Goal: Task Accomplishment & Management: Manage account settings

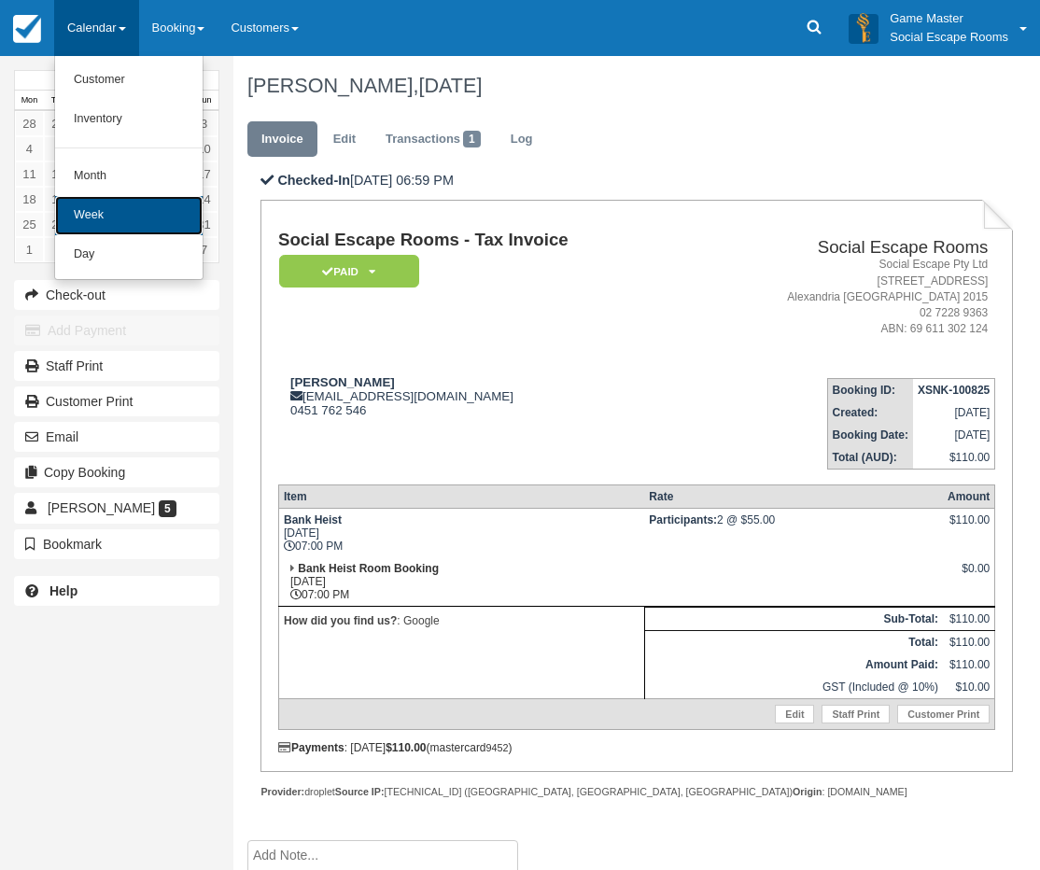
click at [112, 233] on link "Week" at bounding box center [129, 215] width 148 height 39
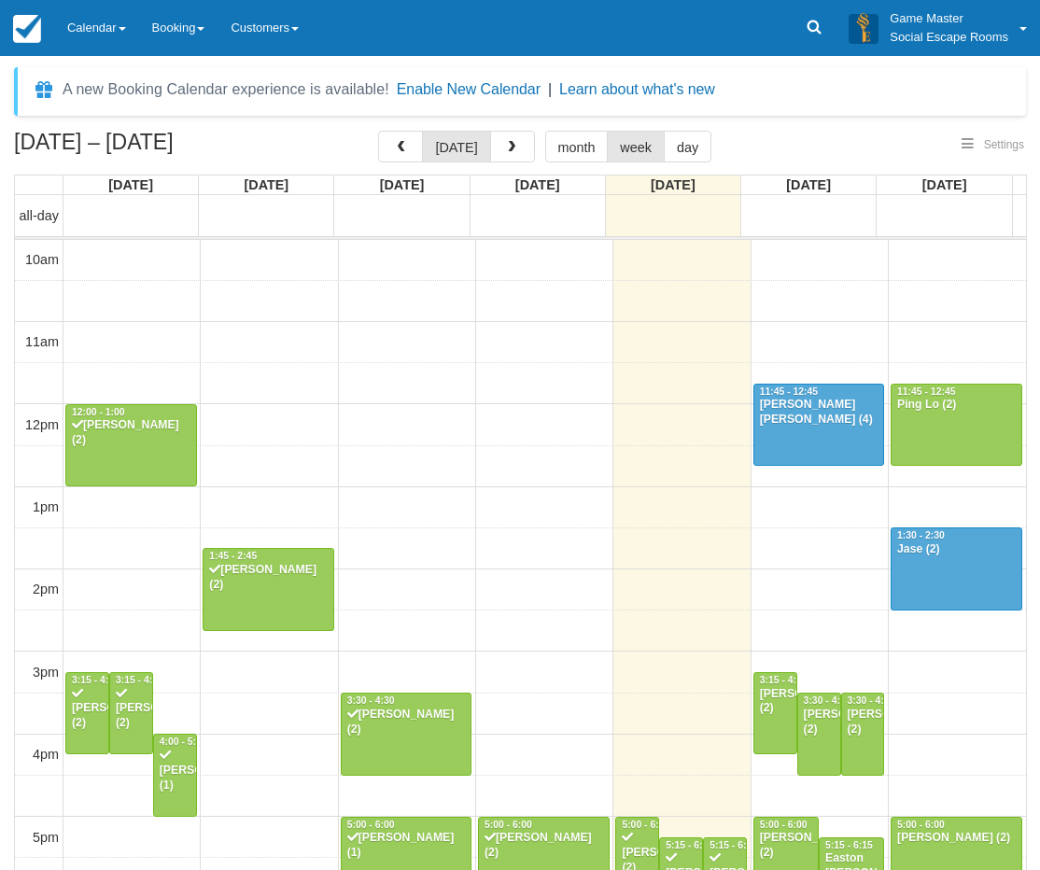
select select
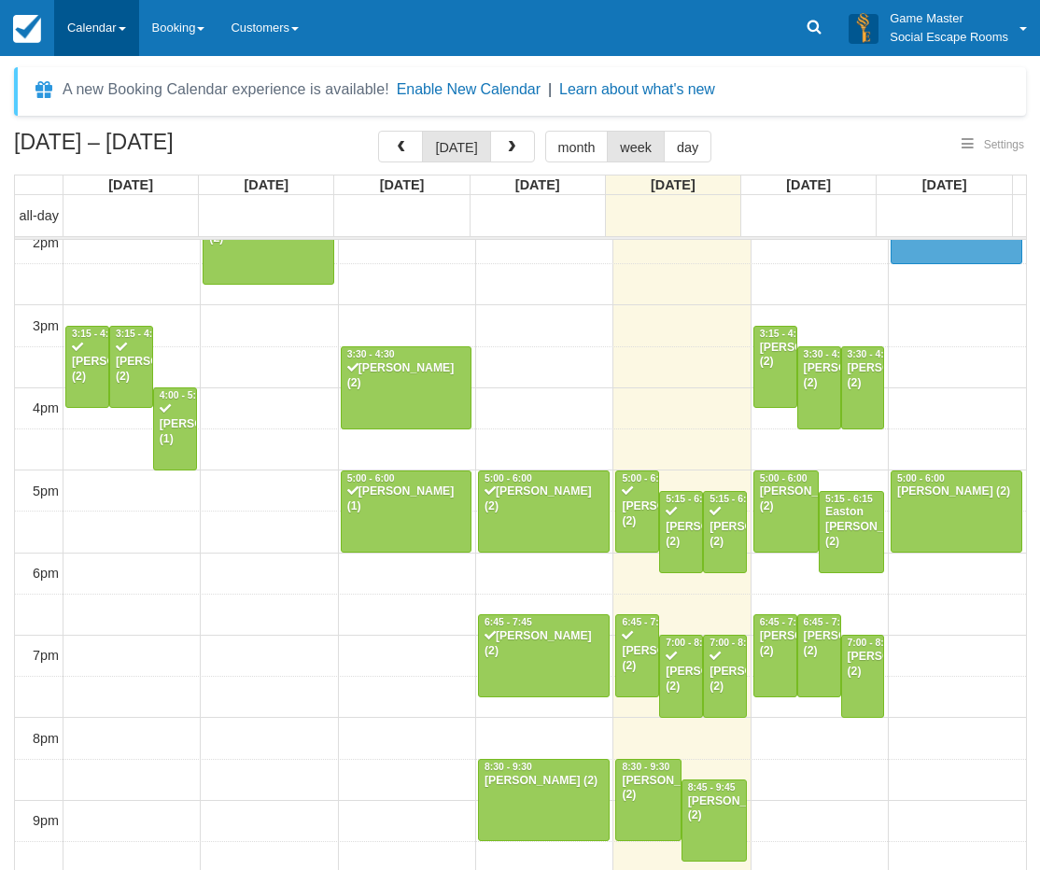
click at [106, 33] on link "Calendar" at bounding box center [96, 28] width 85 height 56
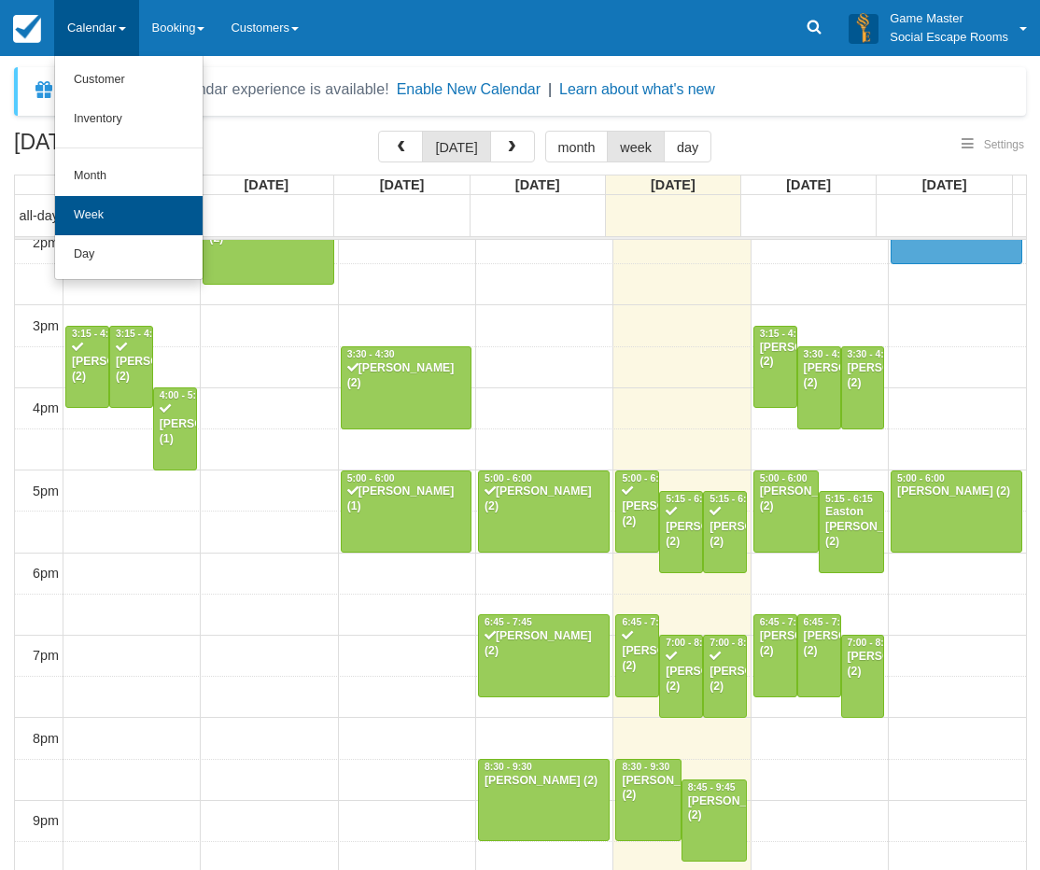
select select
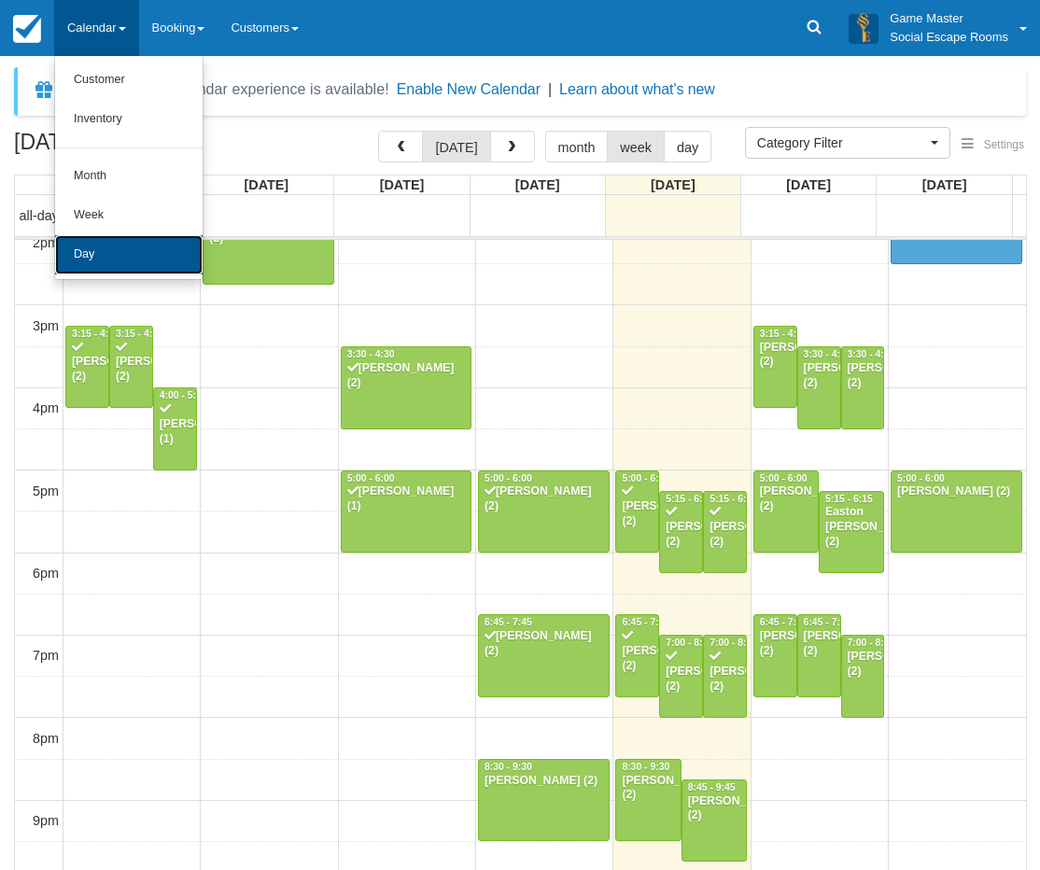
click at [96, 248] on link "Day" at bounding box center [129, 254] width 148 height 39
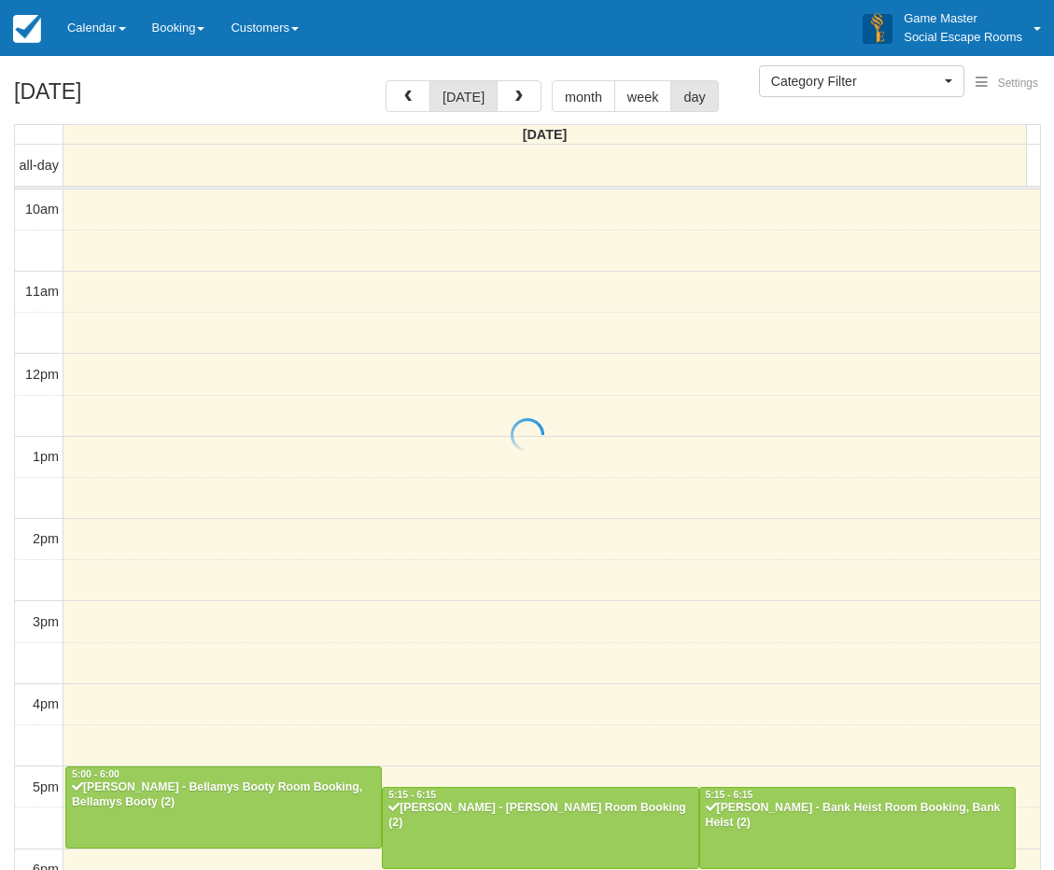
select select
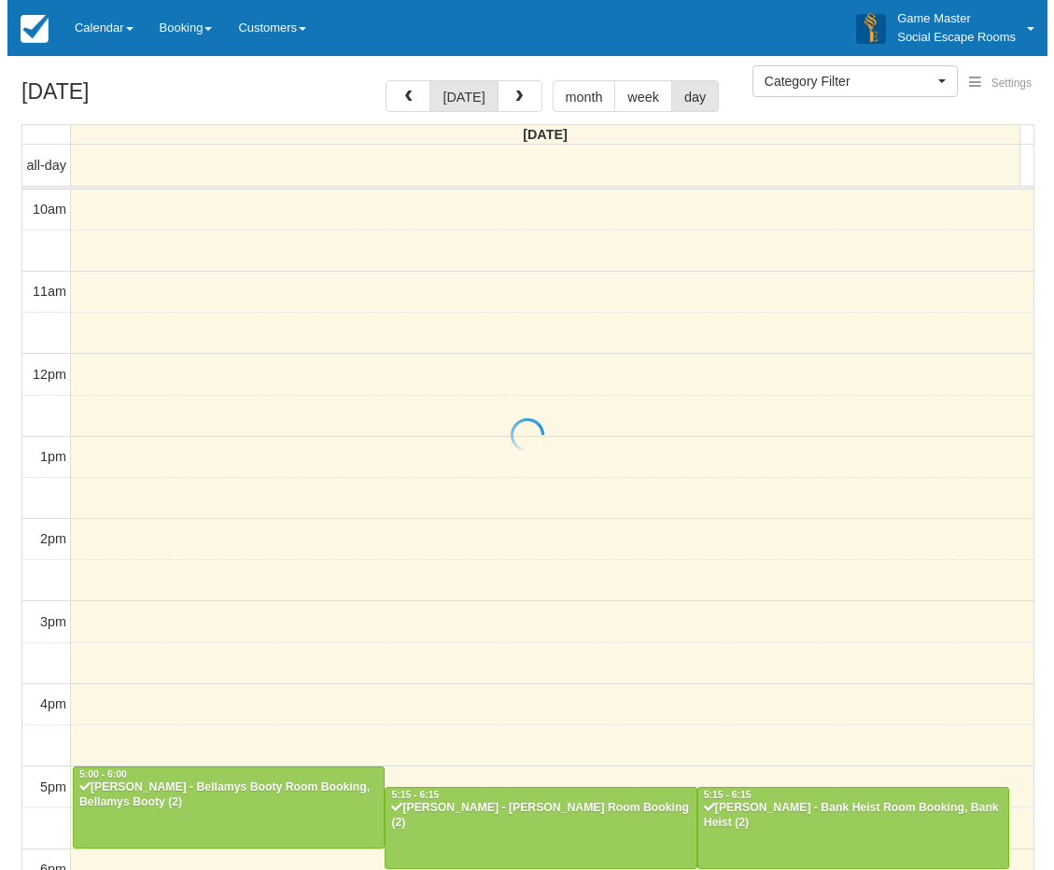
scroll to position [346, 0]
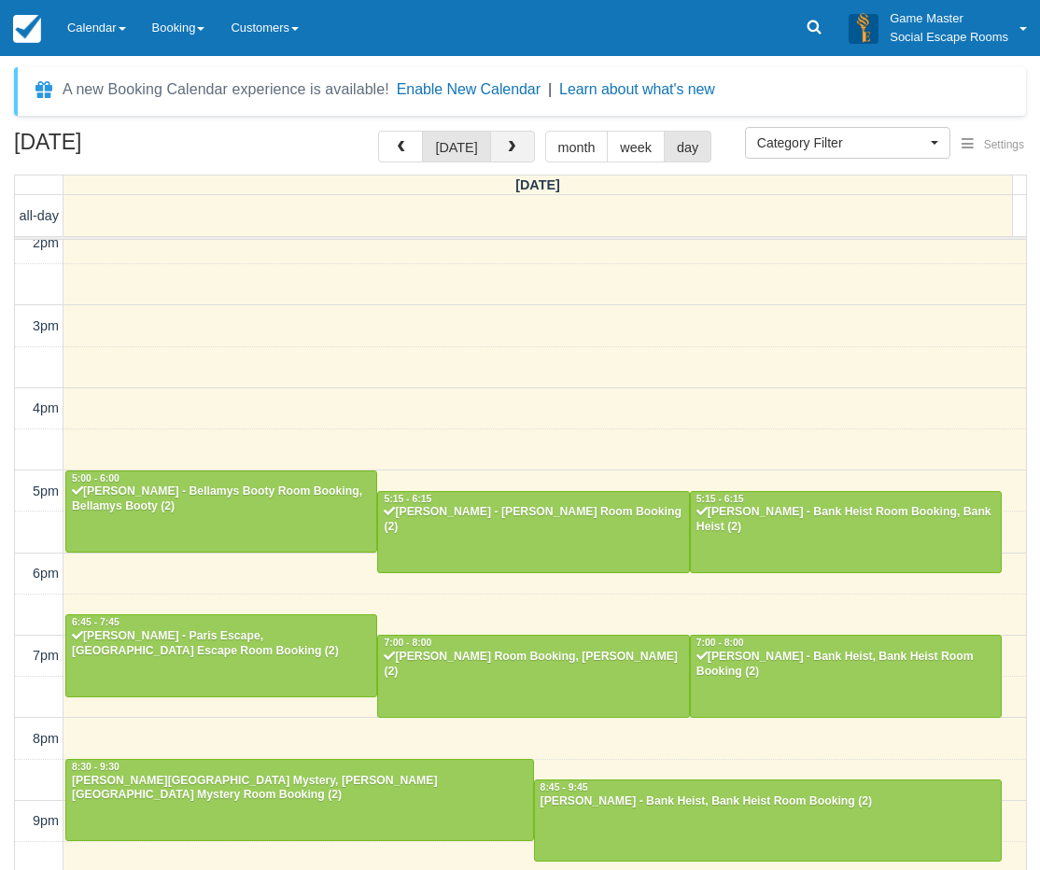
click at [497, 134] on button "button" at bounding box center [512, 147] width 45 height 32
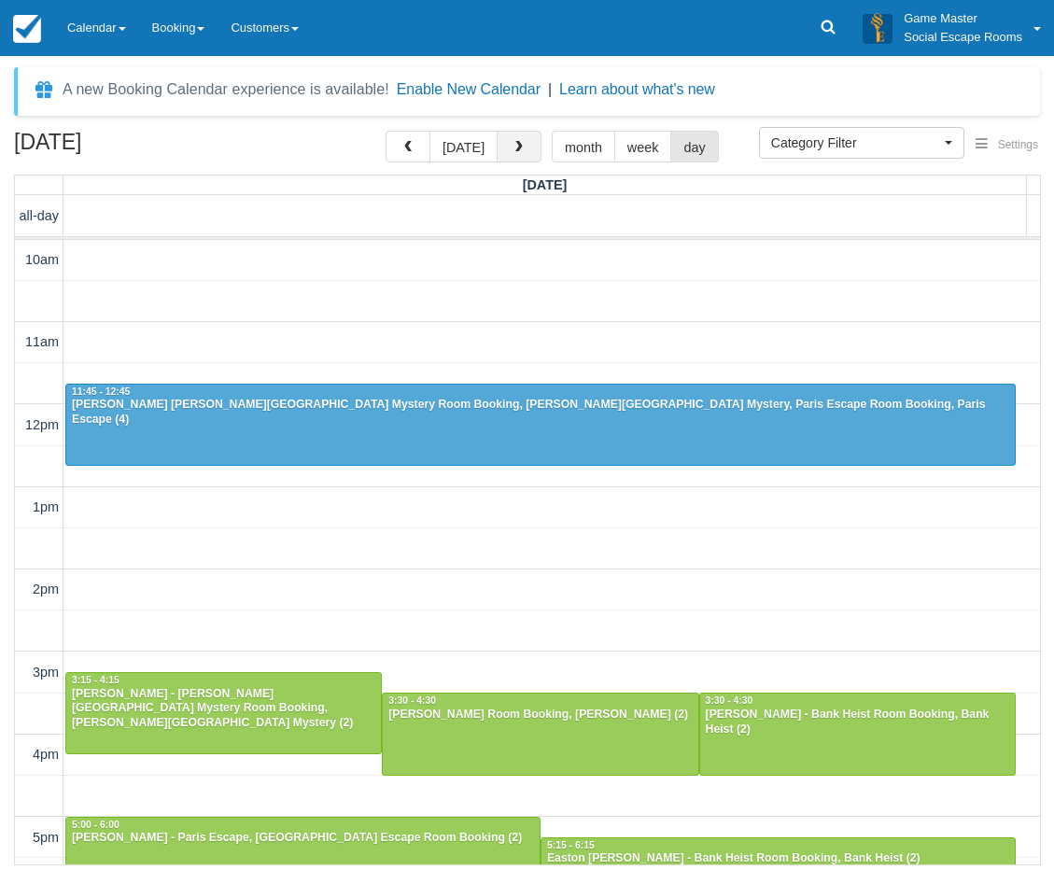
click at [518, 143] on span "button" at bounding box center [519, 147] width 13 height 13
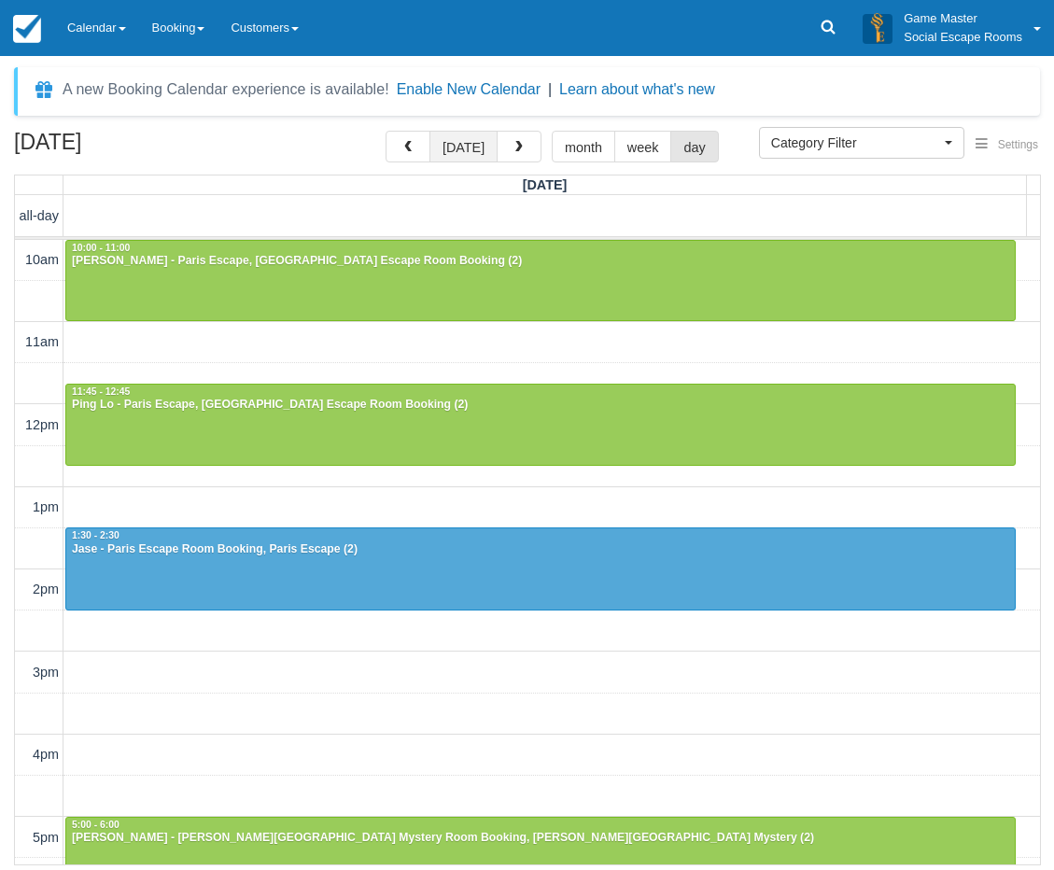
click at [451, 155] on button "[DATE]" at bounding box center [464, 147] width 68 height 32
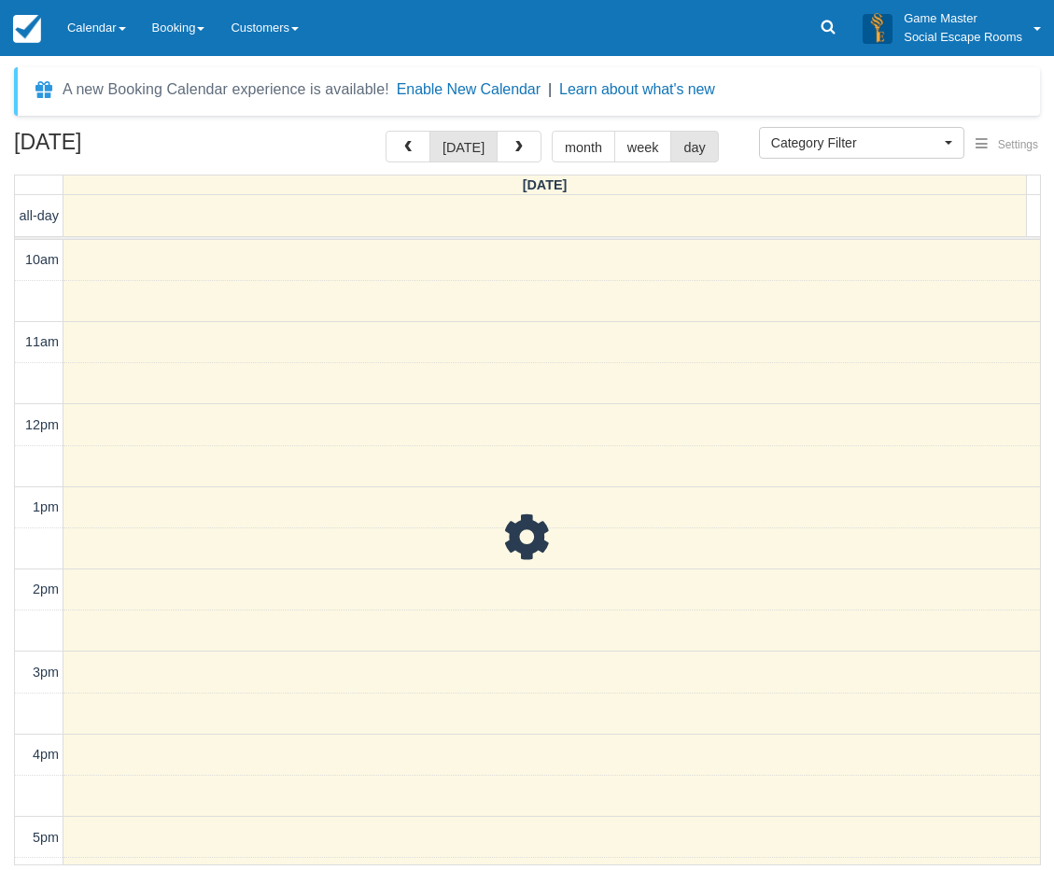
scroll to position [406, 0]
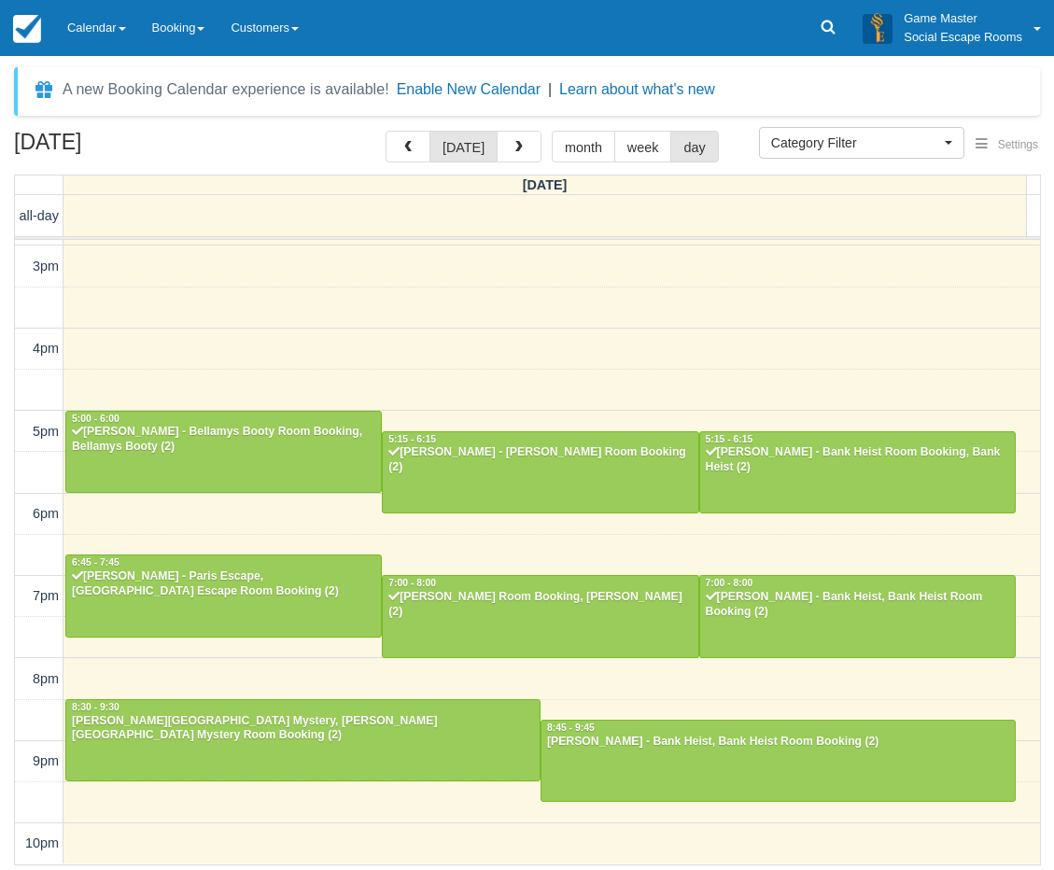
click at [13, 644] on div "August 15, 2025 today month week day Friday all-day 10am 11am 12pm 1pm 2pm 3pm …" at bounding box center [527, 498] width 1054 height 735
click at [87, 38] on link "Calendar" at bounding box center [96, 28] width 85 height 56
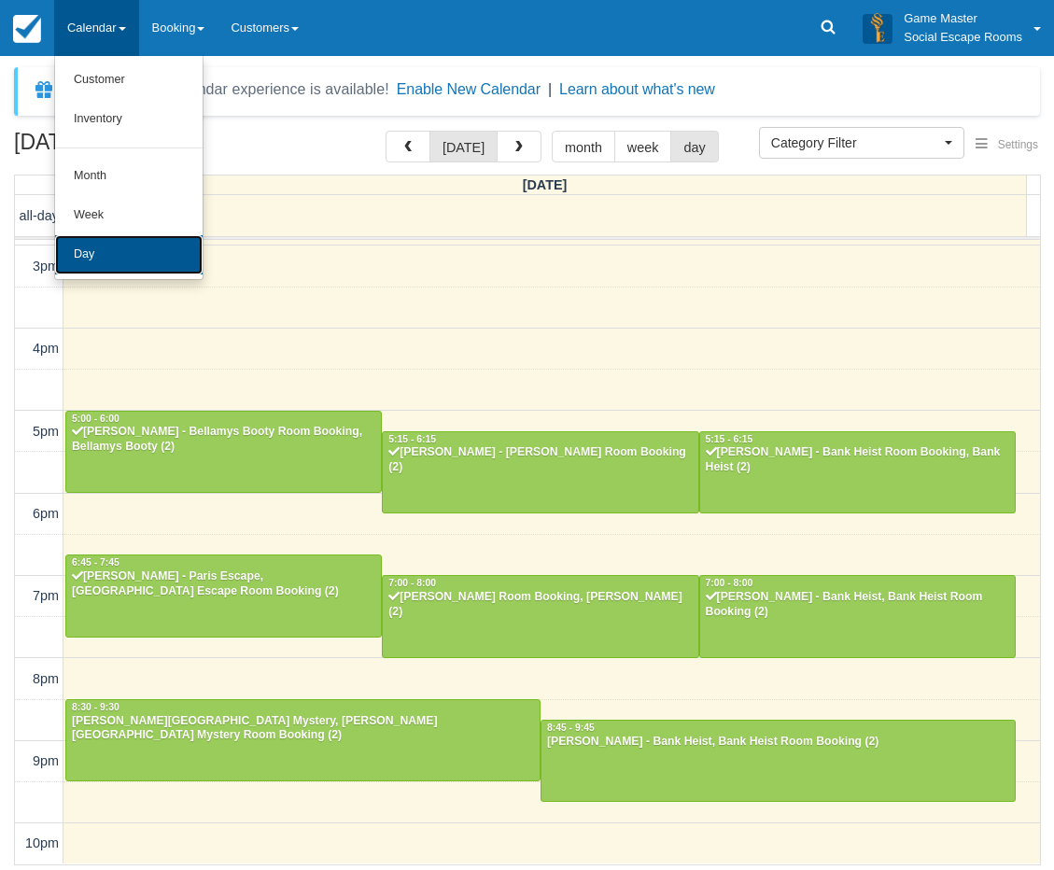
click at [87, 242] on link "Day" at bounding box center [129, 254] width 148 height 39
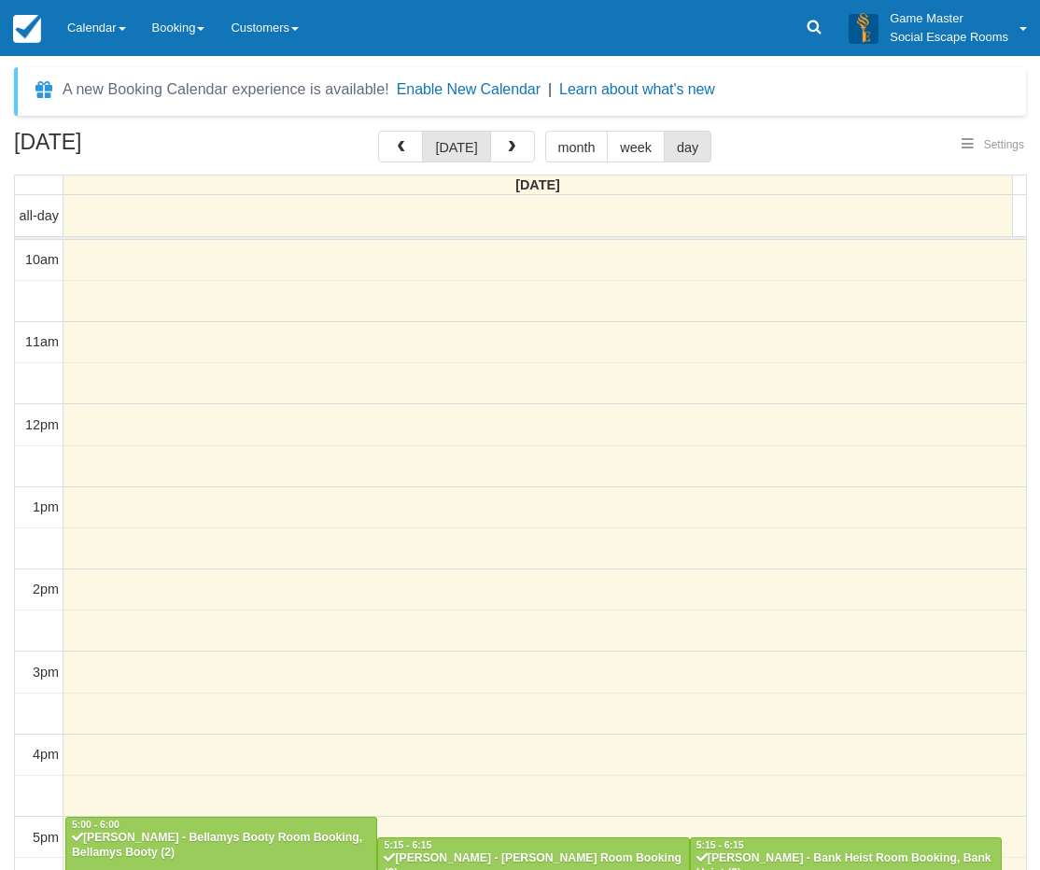
select select
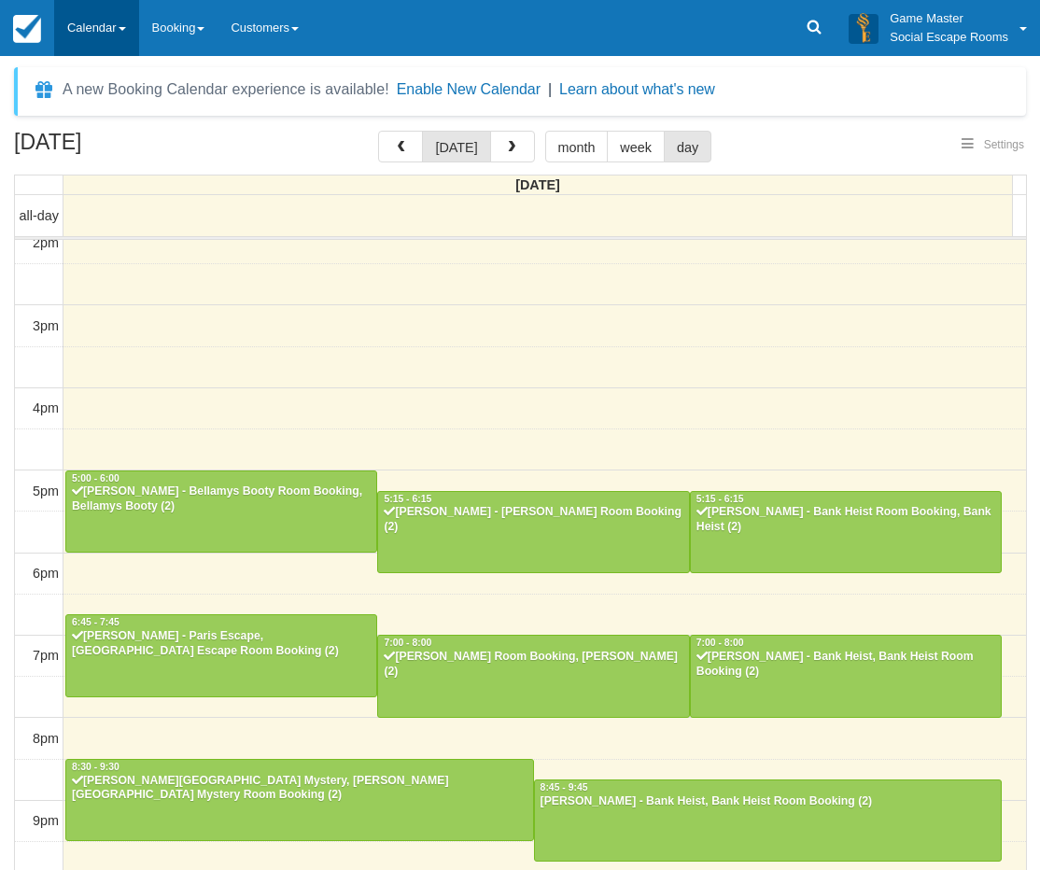
click at [79, 30] on link "Calendar" at bounding box center [96, 28] width 85 height 56
select select
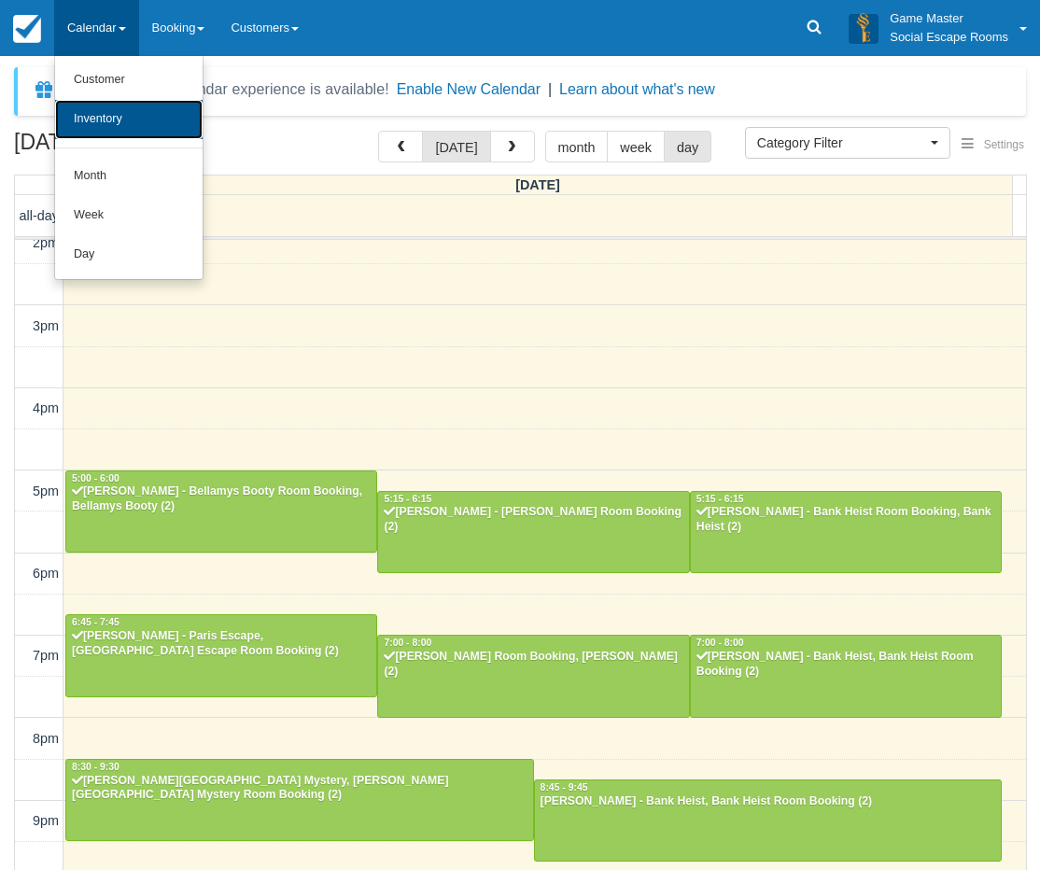
click at [101, 109] on link "Inventory" at bounding box center [129, 119] width 148 height 39
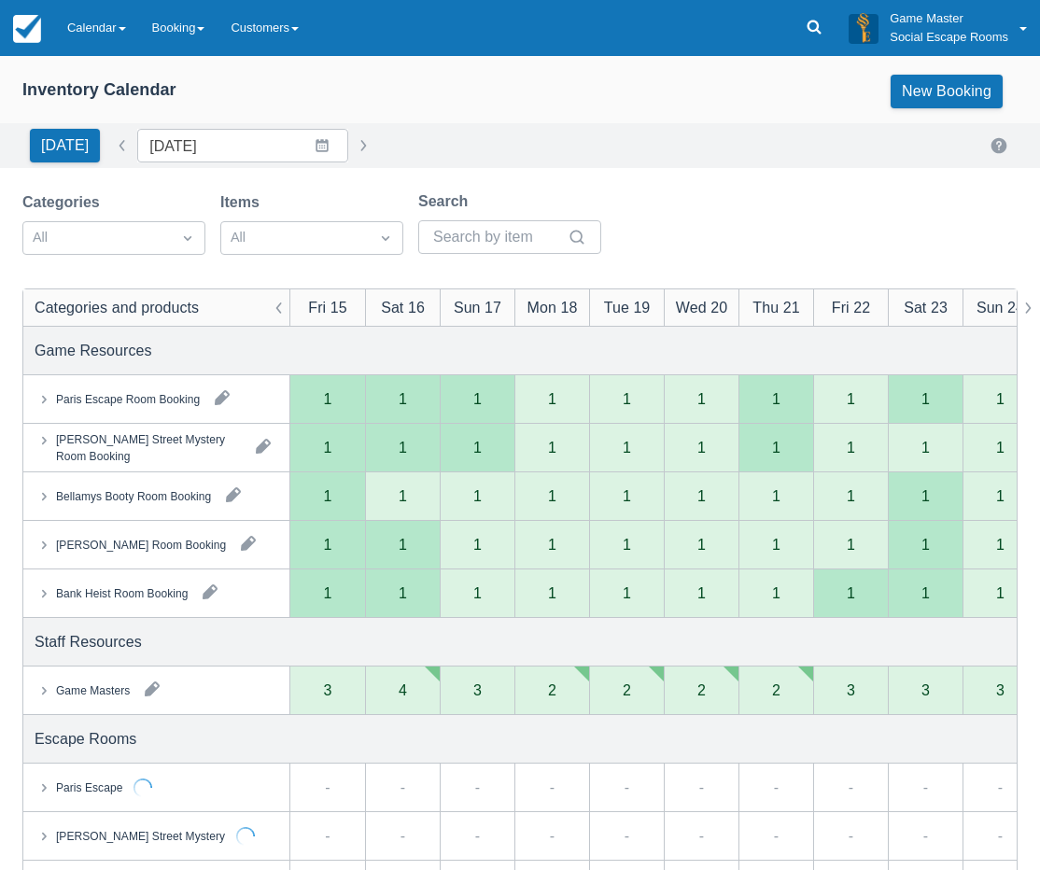
click at [152, 693] on button "button" at bounding box center [152, 689] width 30 height 30
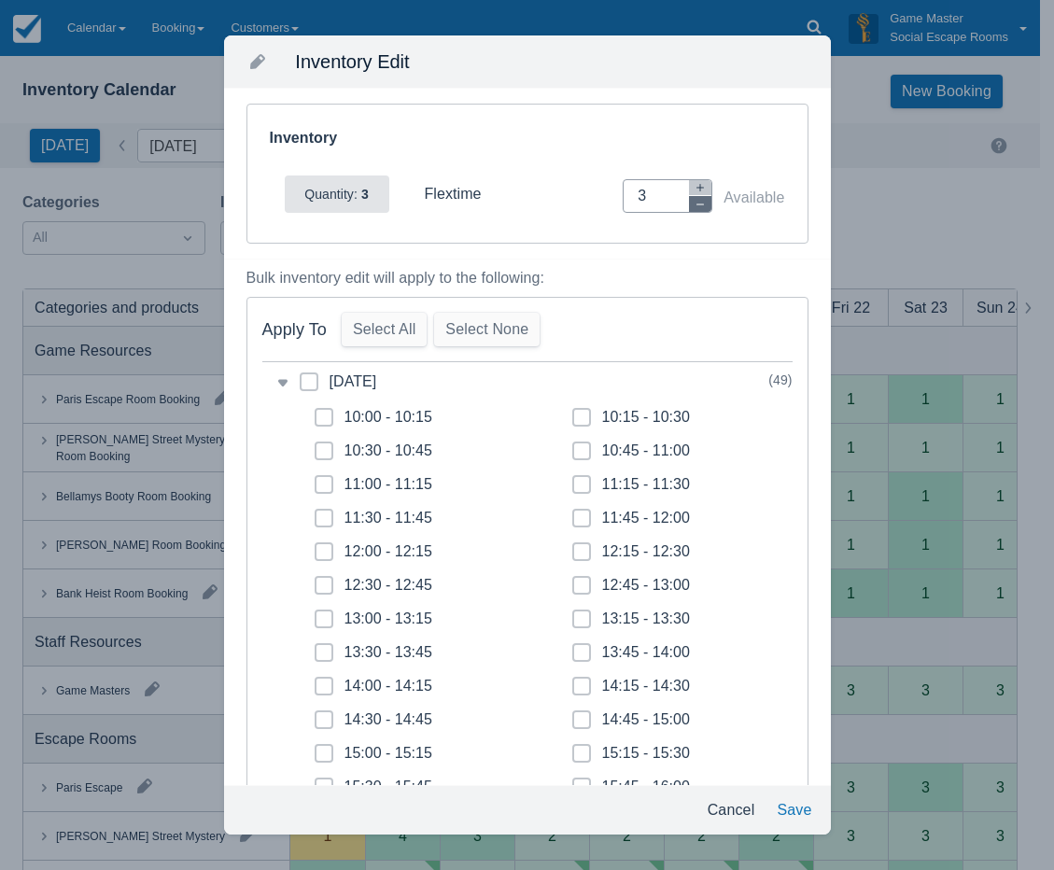
click at [695, 209] on icon "button" at bounding box center [700, 204] width 11 height 11
type input "2"
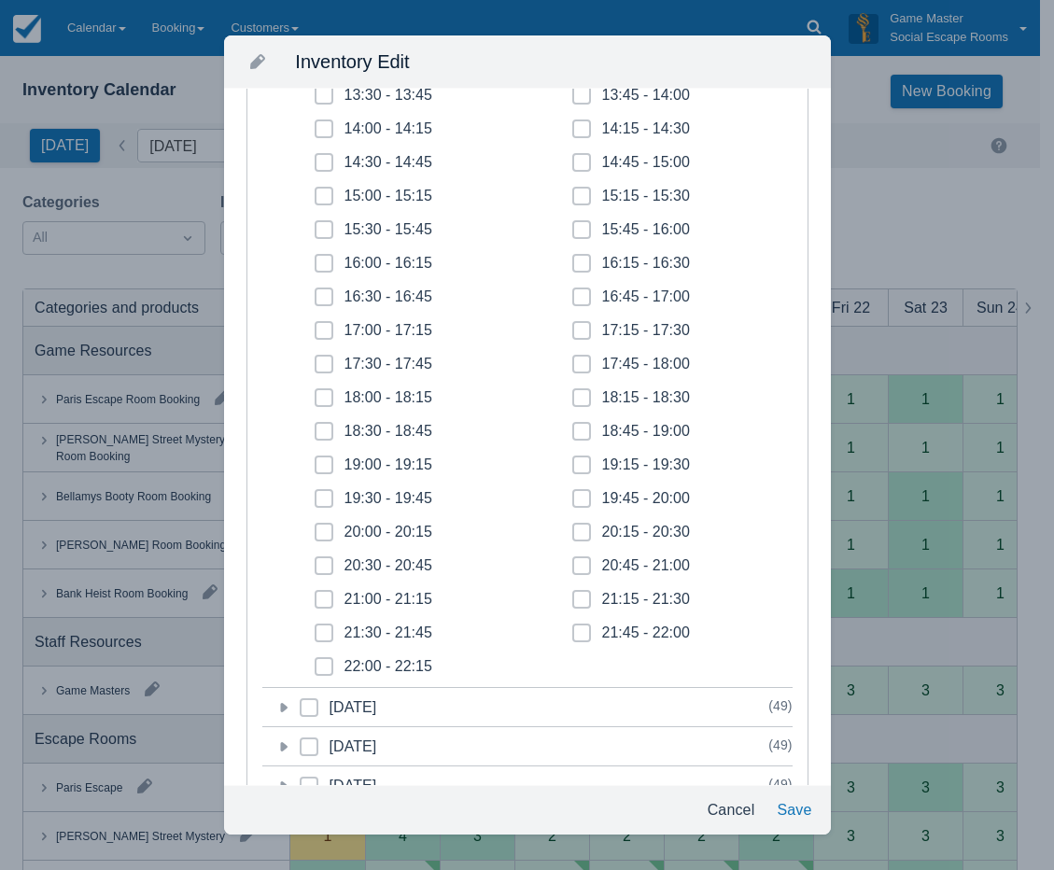
scroll to position [560, 0]
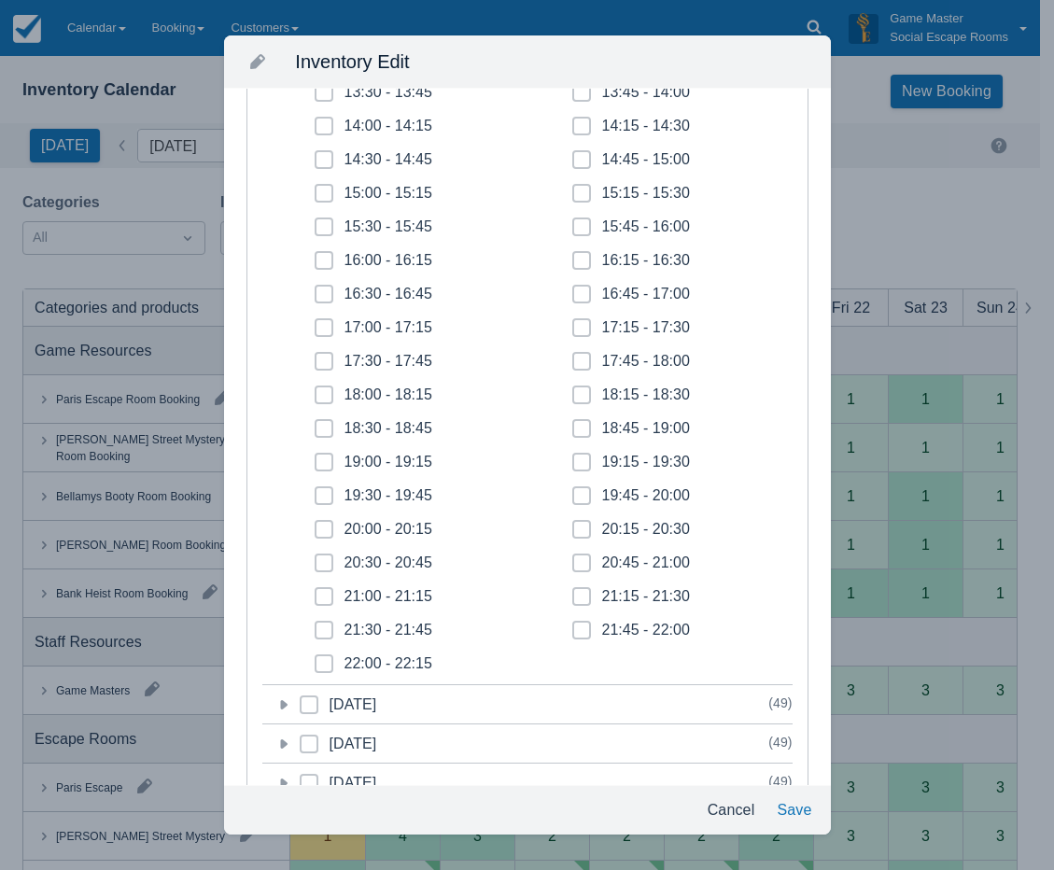
click at [322, 561] on icon at bounding box center [323, 562] width 7 height 7
click at [316, 558] on input "20:30 - 20:45" at bounding box center [315, 557] width 1 height 1
checkbox input "true"
click at [328, 598] on span at bounding box center [324, 604] width 19 height 34
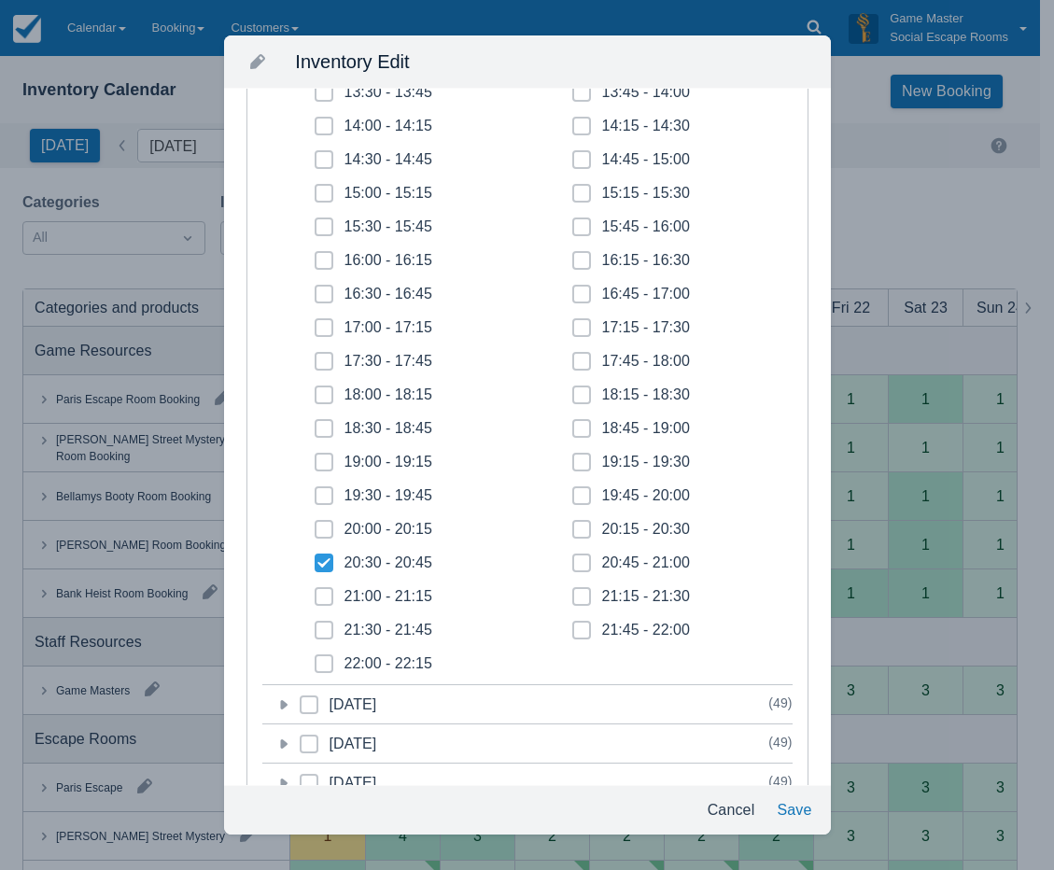
click at [316, 592] on input "21:00 - 21:15" at bounding box center [315, 591] width 1 height 1
checkbox input "true"
click at [320, 642] on span at bounding box center [324, 638] width 19 height 34
click at [316, 626] on input "21:30 - 21:45" at bounding box center [315, 625] width 1 height 1
checkbox input "true"
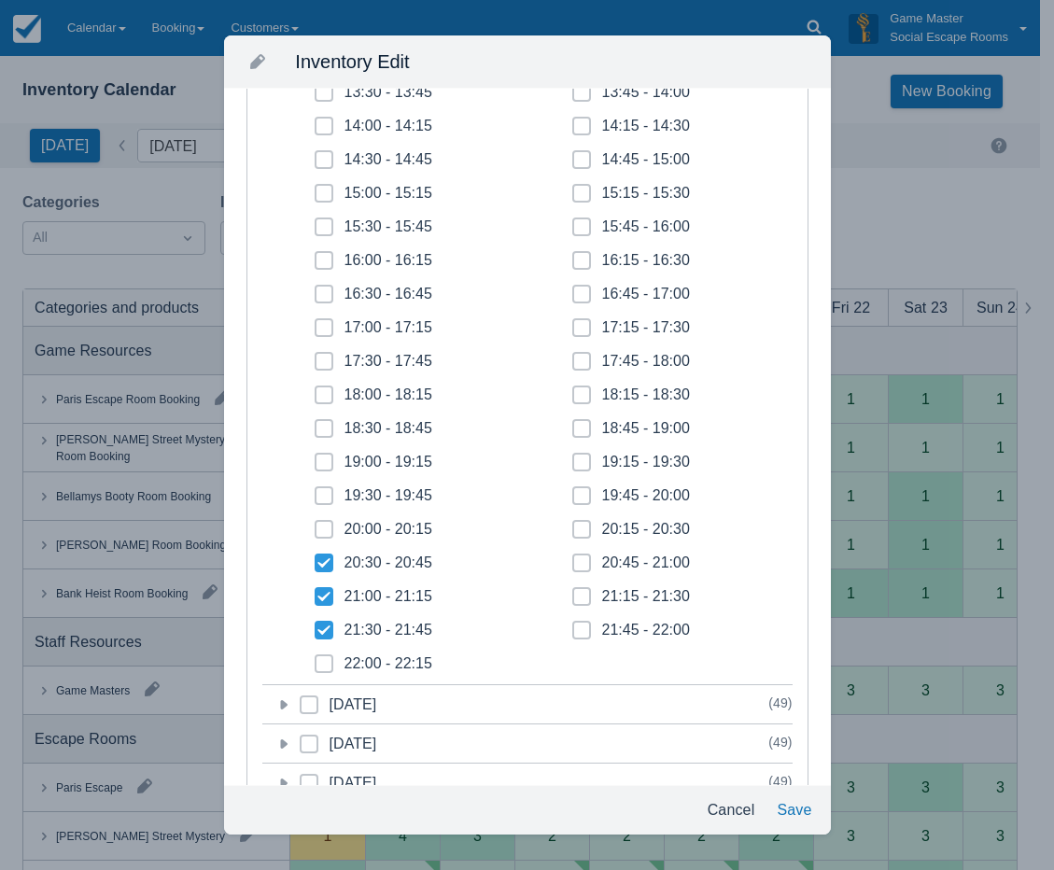
click at [321, 667] on icon at bounding box center [323, 663] width 7 height 7
click at [316, 659] on input "22:00 - 22:15" at bounding box center [315, 658] width 1 height 1
checkbox input "true"
click at [581, 627] on span at bounding box center [581, 638] width 19 height 34
click at [573, 626] on input "21:45 - 22:00" at bounding box center [572, 625] width 1 height 1
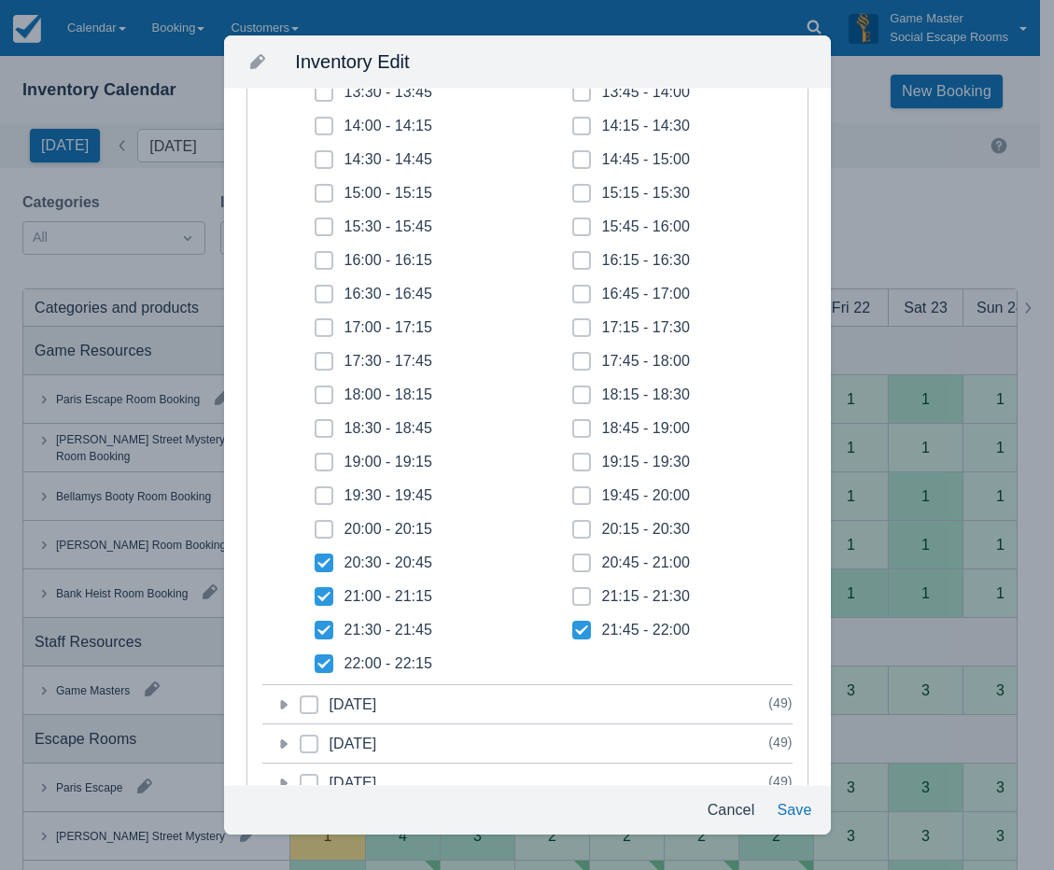
checkbox input "true"
click at [578, 599] on icon at bounding box center [581, 596] width 7 height 7
click at [573, 592] on input "21:15 - 21:30" at bounding box center [572, 591] width 1 height 1
checkbox input "true"
click at [579, 564] on icon at bounding box center [581, 563] width 5 height 4
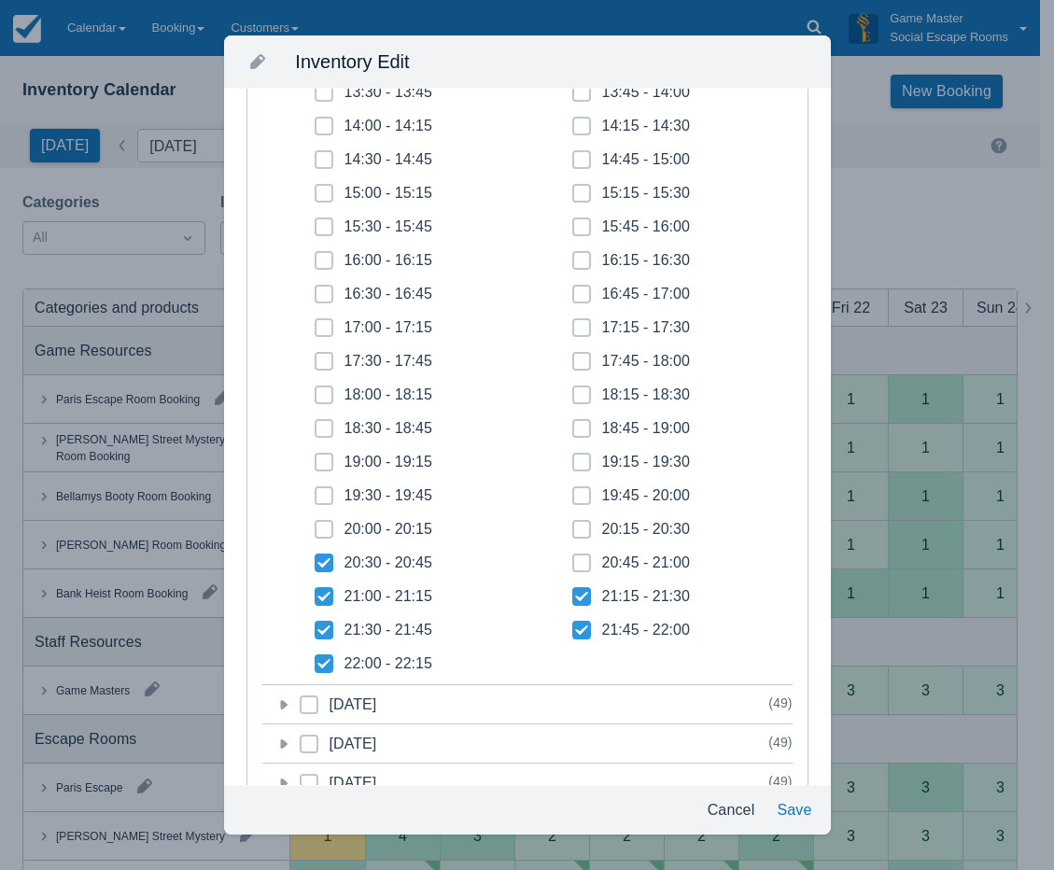
click at [573, 558] on input "20:45 - 21:00" at bounding box center [572, 557] width 1 height 1
checkbox input "true"
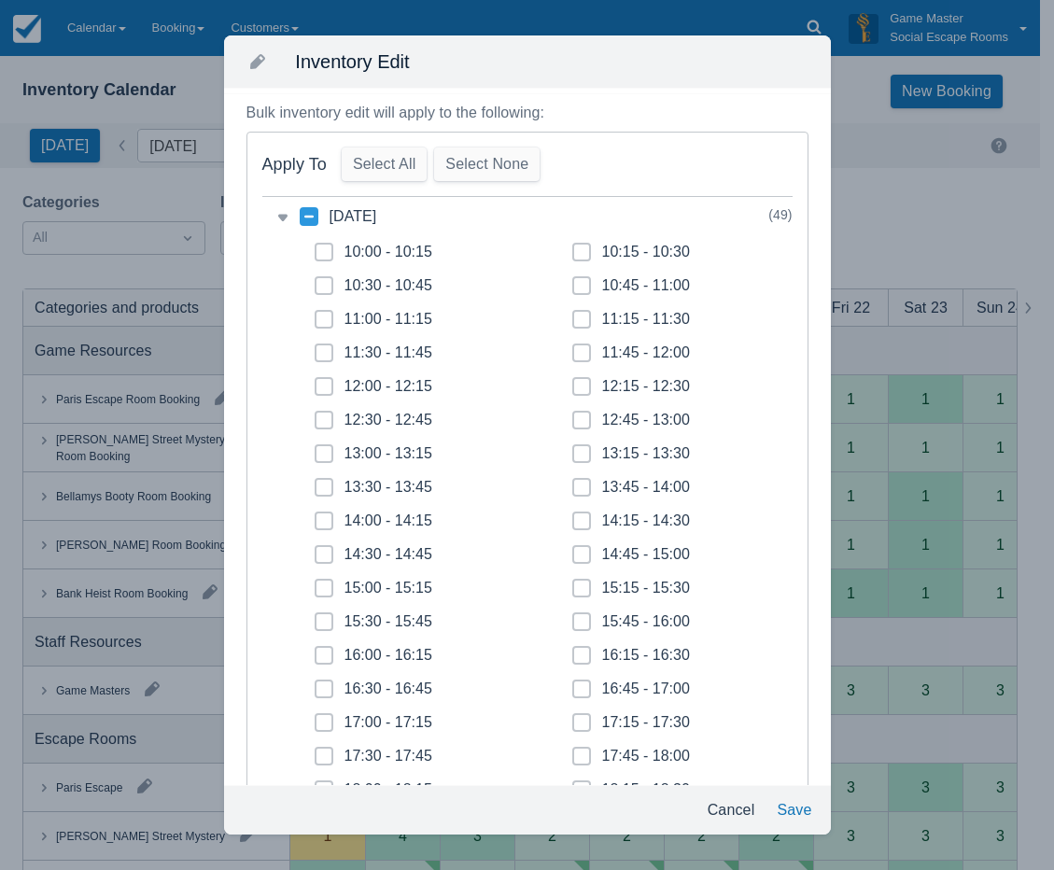
scroll to position [0, 0]
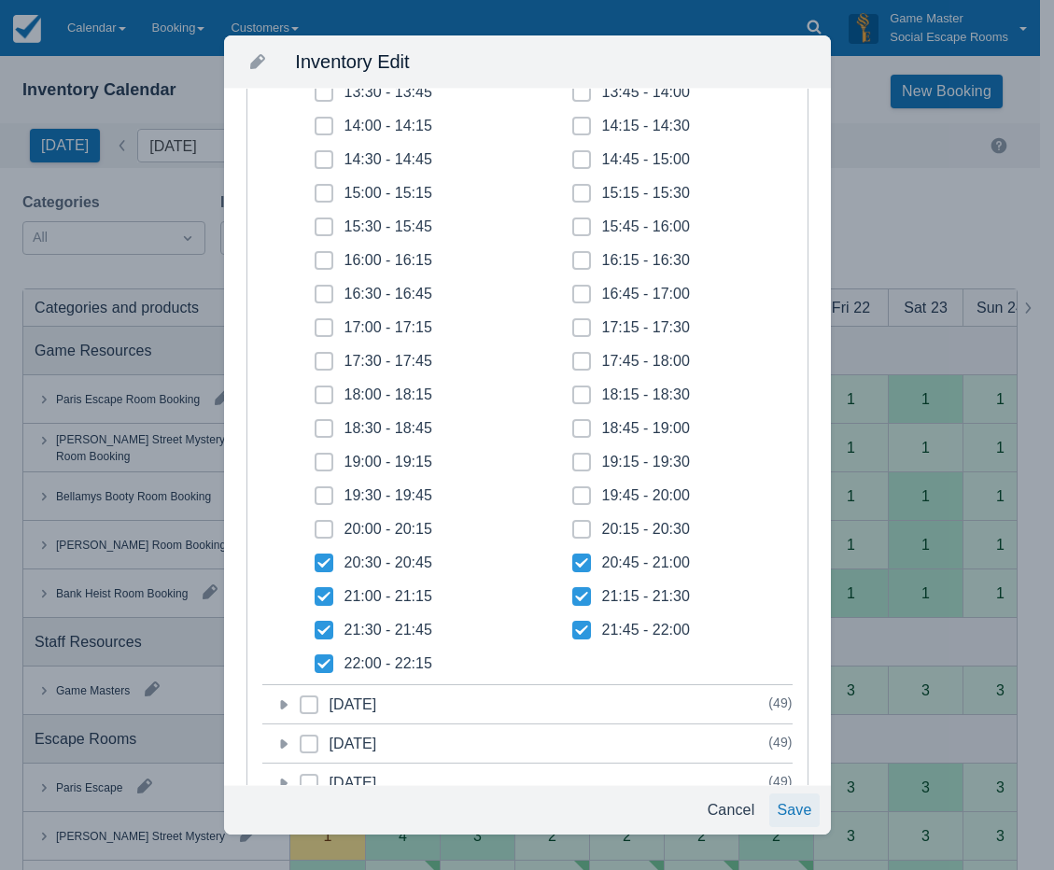
click at [779, 804] on button "Save" at bounding box center [793, 811] width 49 height 34
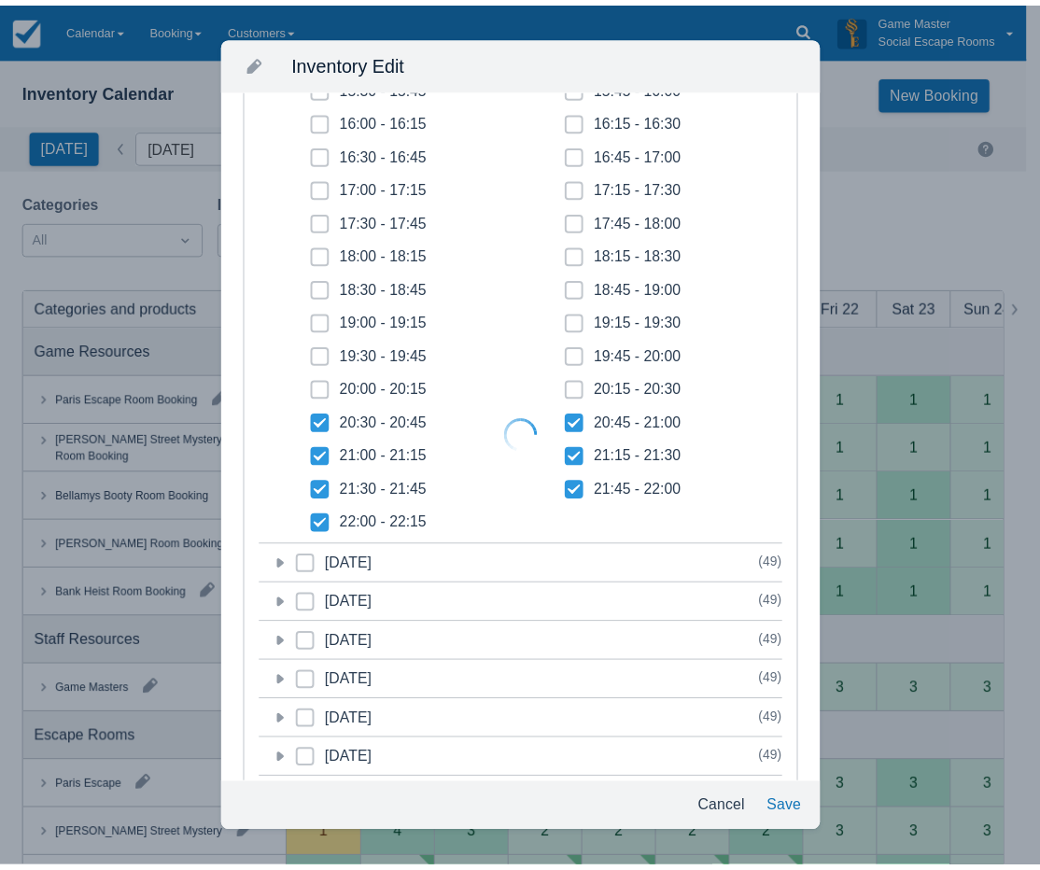
scroll to position [420, 0]
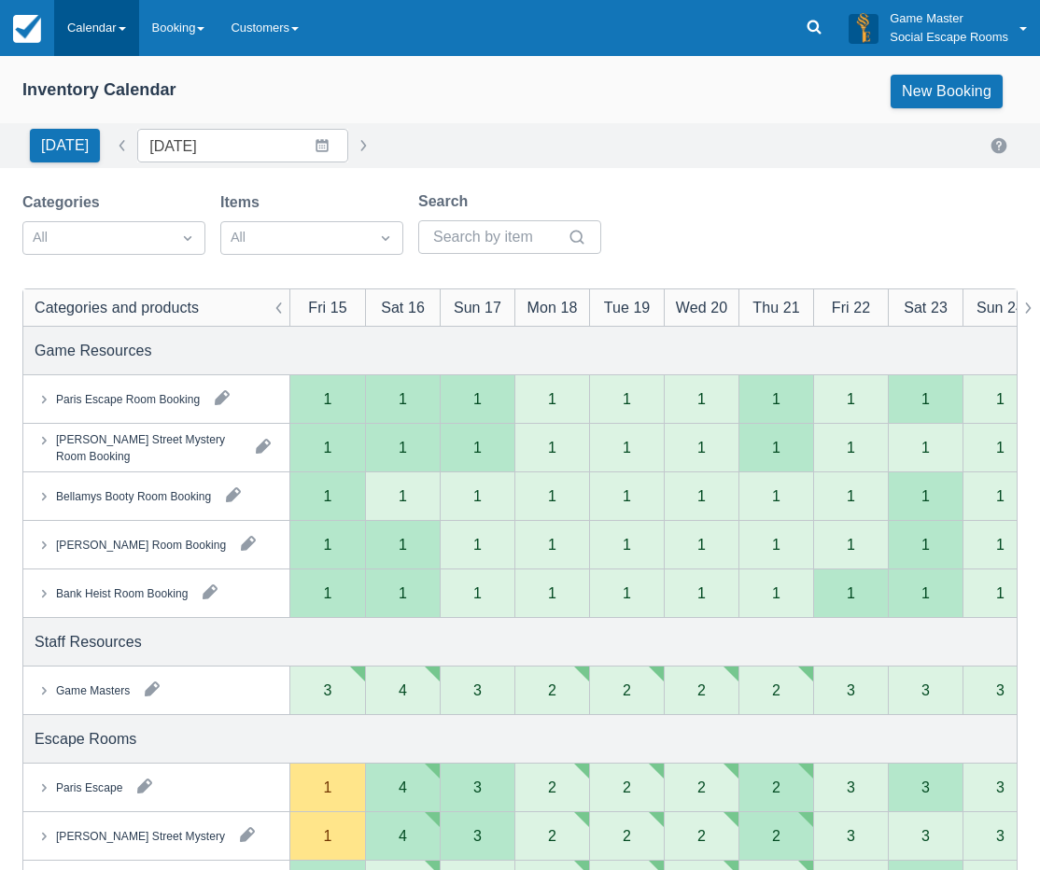
click at [101, 27] on link "Calendar" at bounding box center [96, 28] width 85 height 56
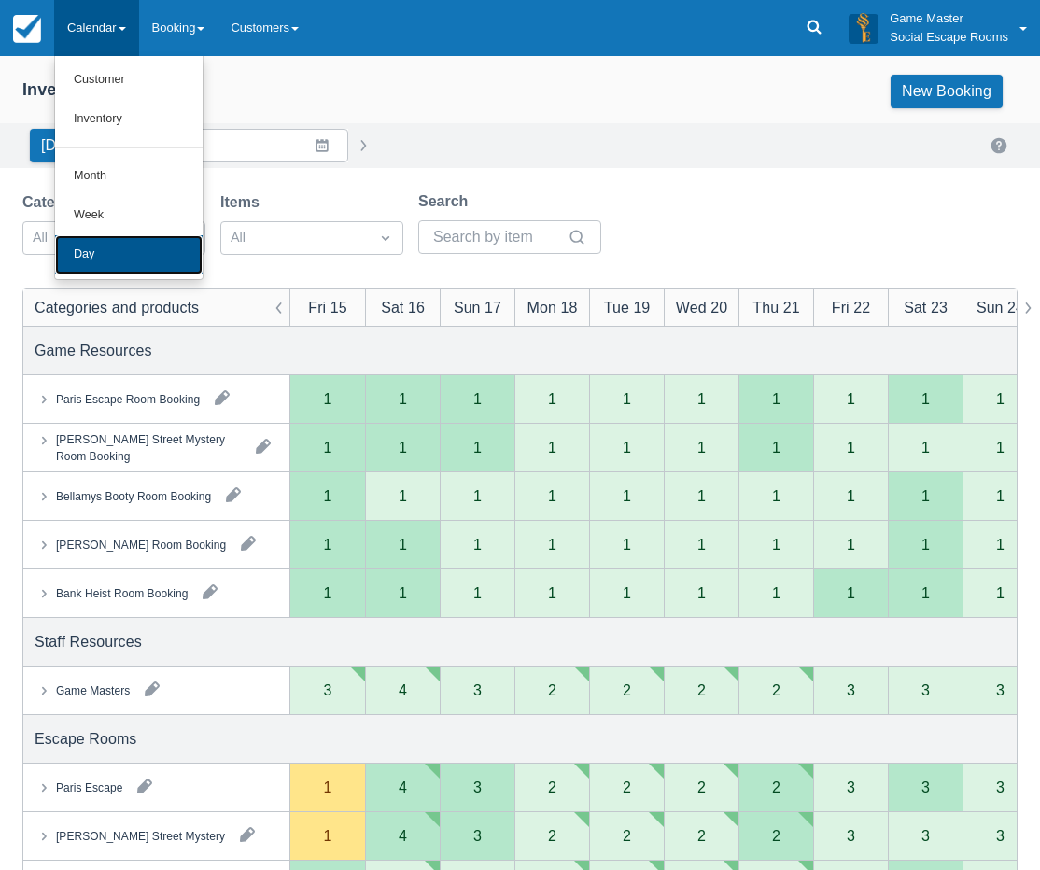
click at [113, 261] on link "Day" at bounding box center [129, 254] width 148 height 39
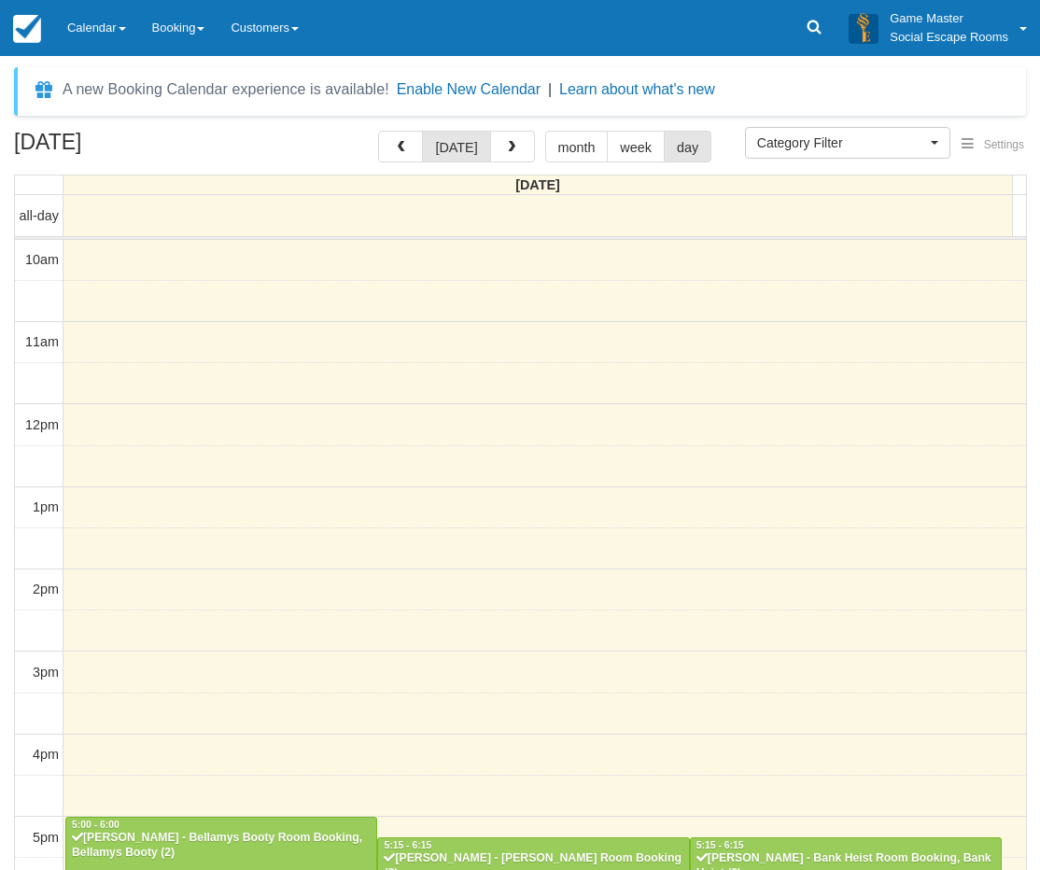
select select
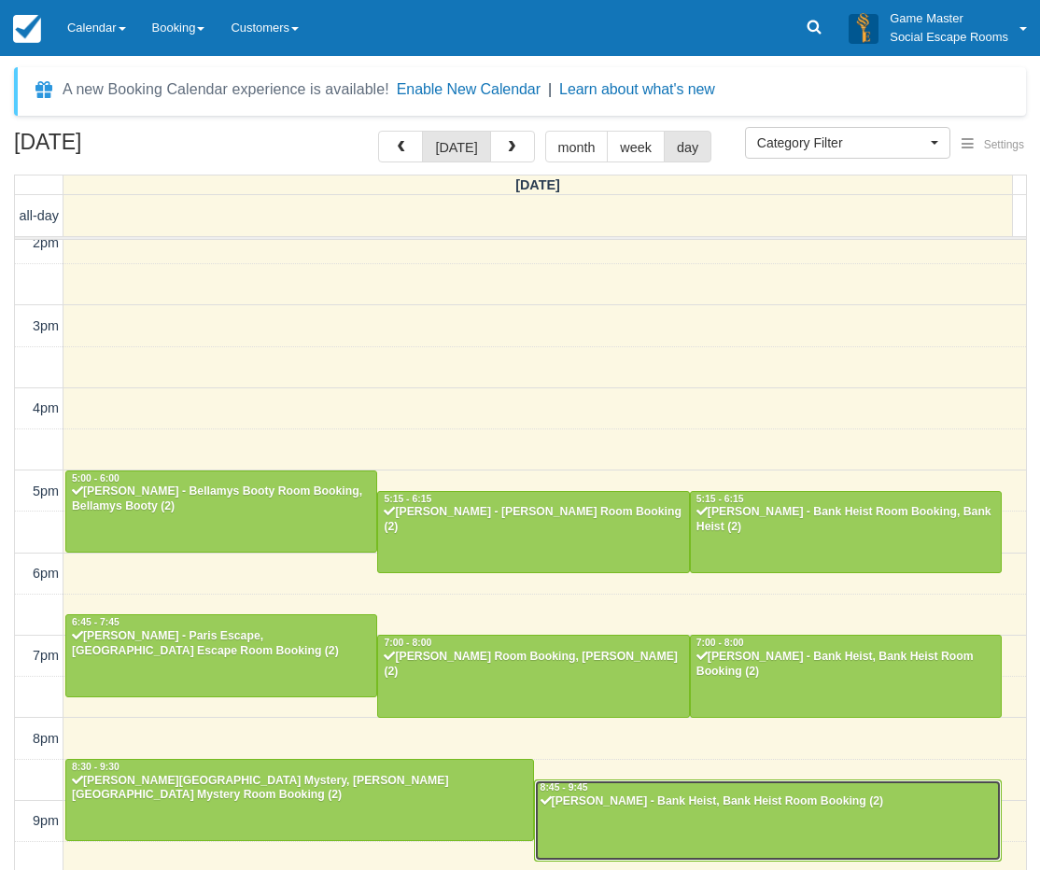
click at [684, 816] on div at bounding box center [768, 821] width 467 height 80
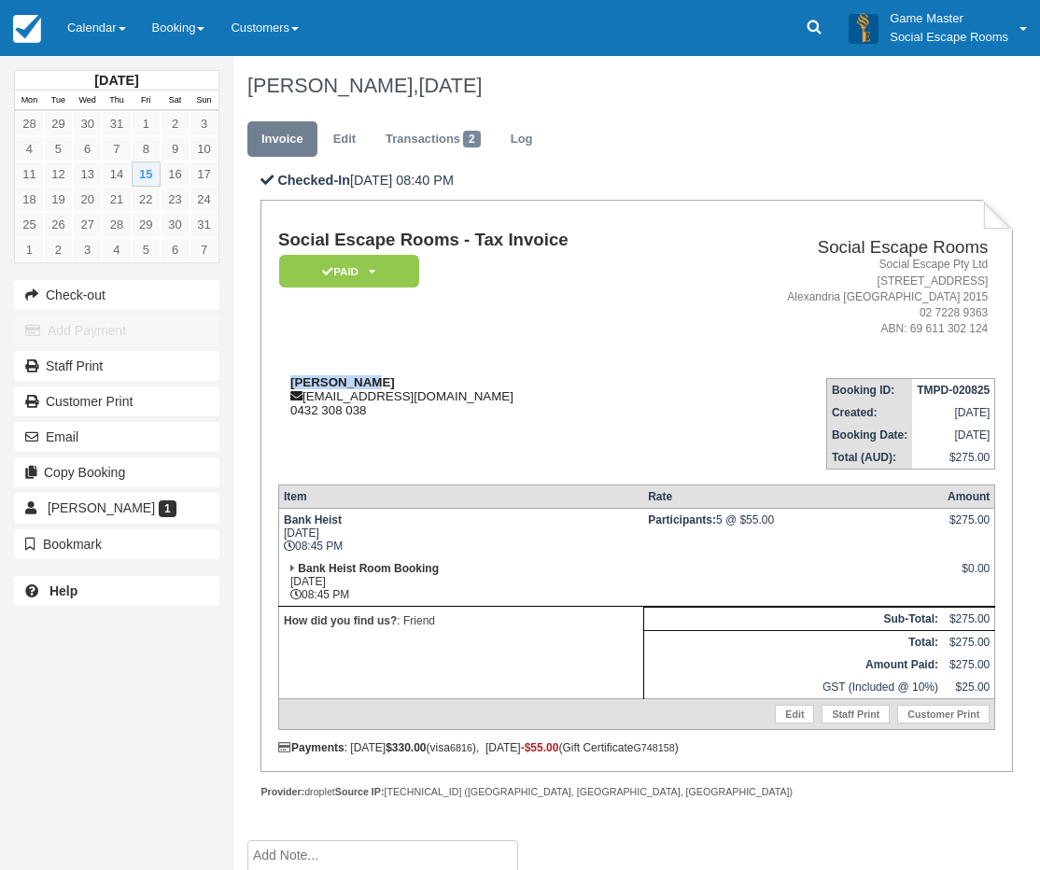
drag, startPoint x: 373, startPoint y: 383, endPoint x: 289, endPoint y: 384, distance: 83.1
click at [289, 384] on div "[PERSON_NAME] [EMAIL_ADDRESS][DOMAIN_NAME] 0432 308 038" at bounding box center [484, 396] width 412 height 42
copy strong "[PERSON_NAME]"
